Goal: Go to known website: Access a specific website the user already knows

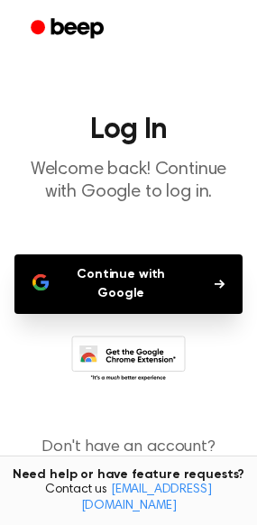
click at [203, 276] on button "Continue with Google" at bounding box center [128, 284] width 228 height 60
click at [215, 269] on button "Continue with Google" at bounding box center [128, 284] width 228 height 60
click at [157, 262] on button "Continue with Google" at bounding box center [128, 284] width 228 height 60
click at [145, 270] on button "Continue with Google" at bounding box center [128, 284] width 228 height 60
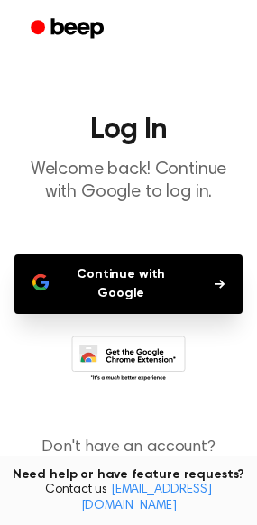
click at [145, 270] on button "Continue with Google" at bounding box center [128, 284] width 228 height 60
click at [205, 269] on button "Continue with Google" at bounding box center [128, 284] width 228 height 60
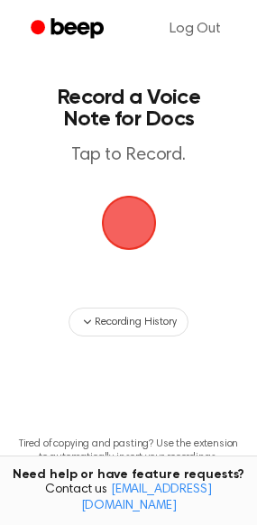
click at [128, 238] on span "button" at bounding box center [129, 223] width 72 height 72
